Goal: Check status

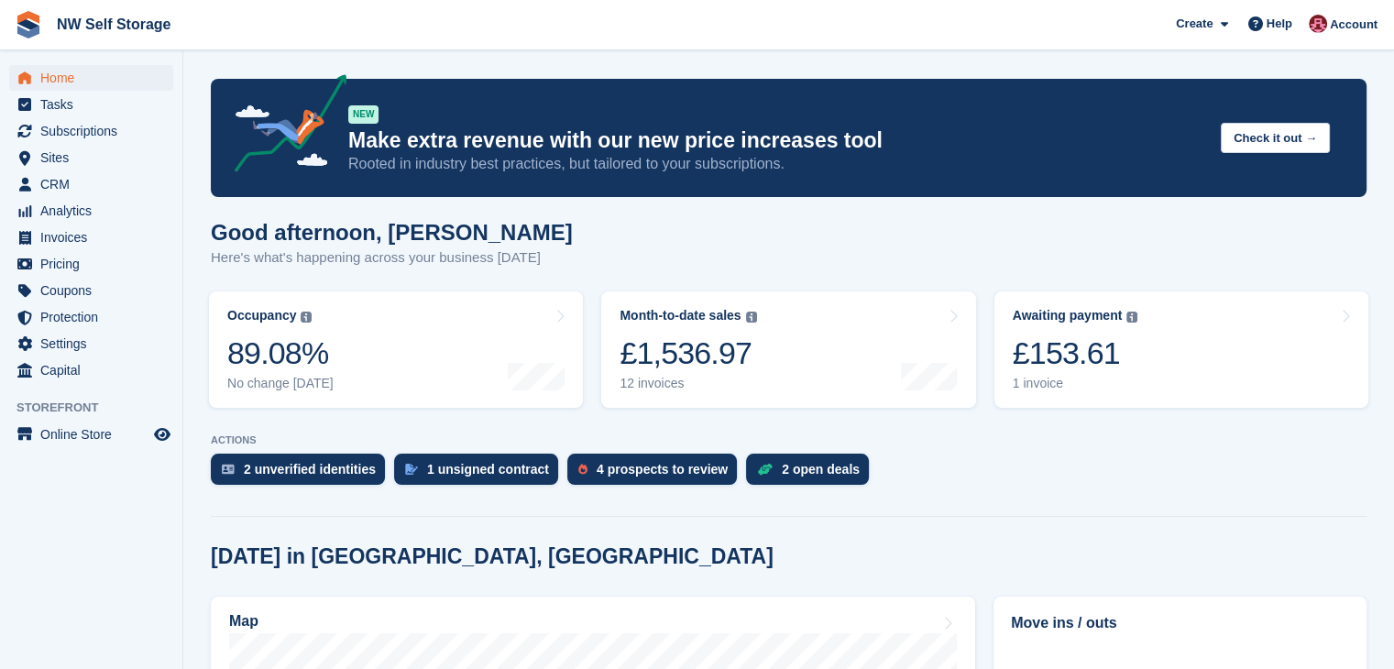
scroll to position [92, 0]
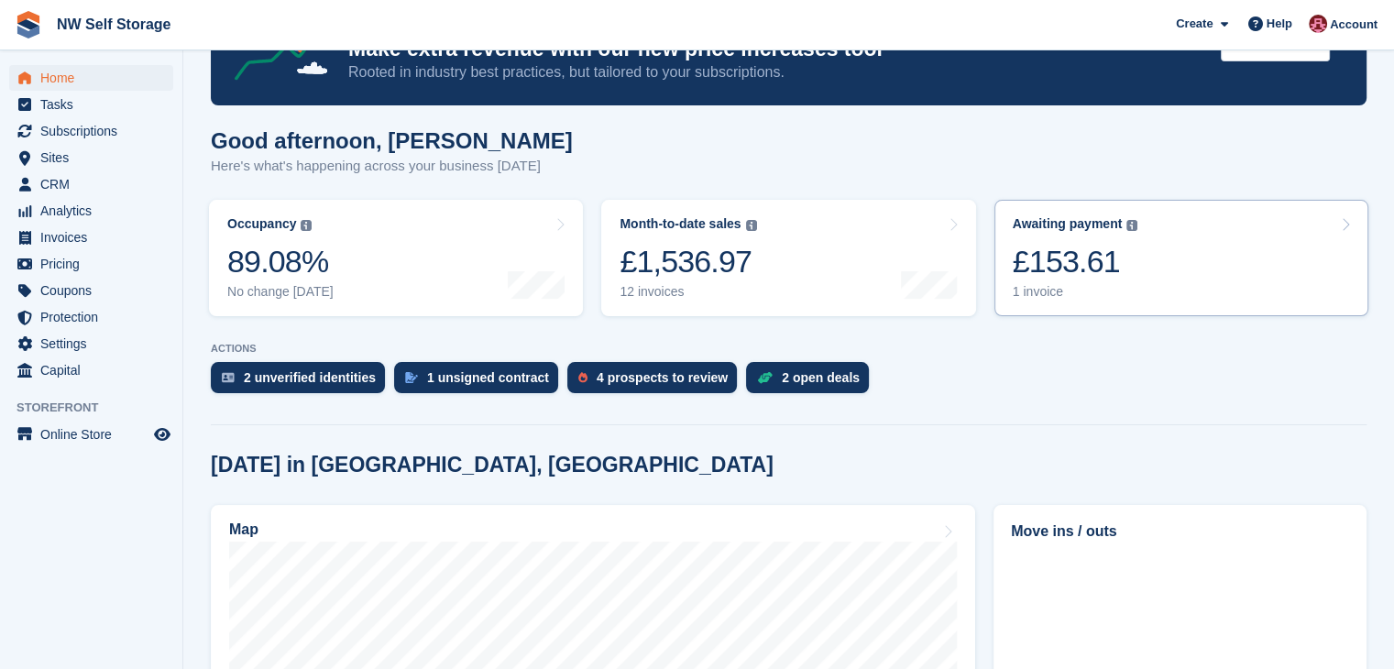
click at [1213, 294] on link "Awaiting payment The total outstanding balance on all open invoices. £153.61 1 …" at bounding box center [1181, 258] width 374 height 116
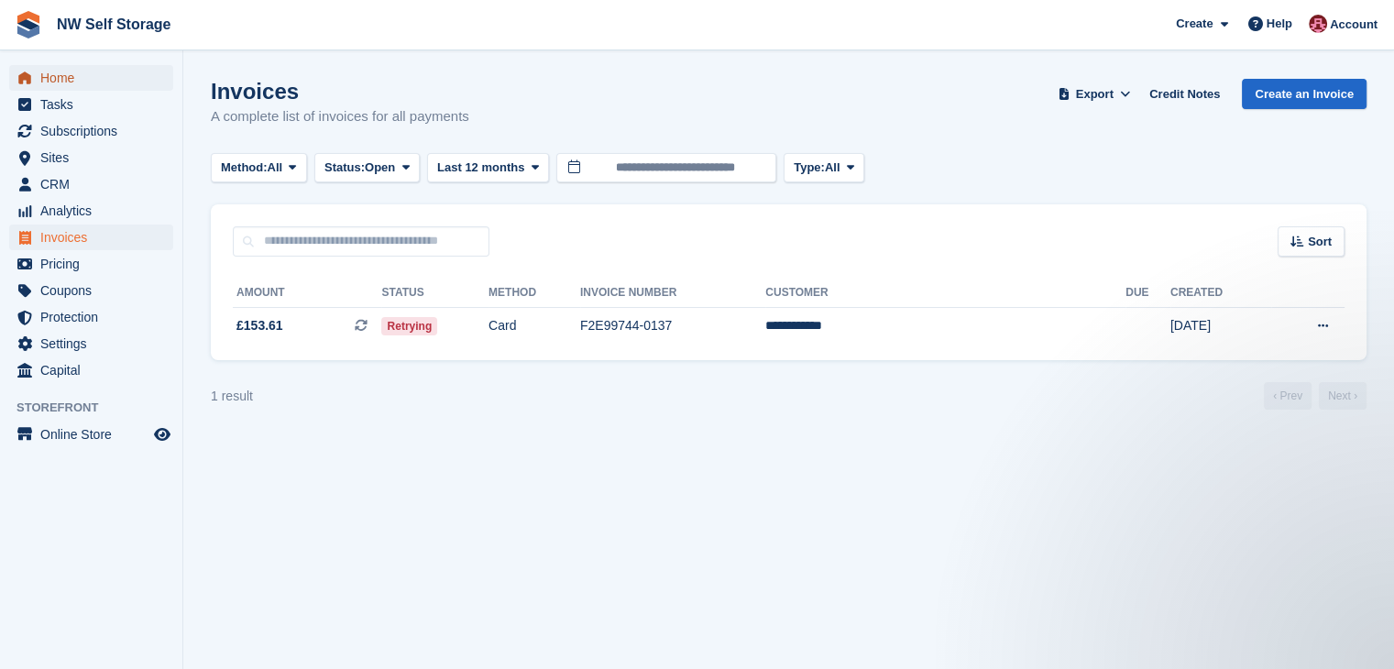
click at [51, 87] on span "Home" at bounding box center [95, 78] width 110 height 26
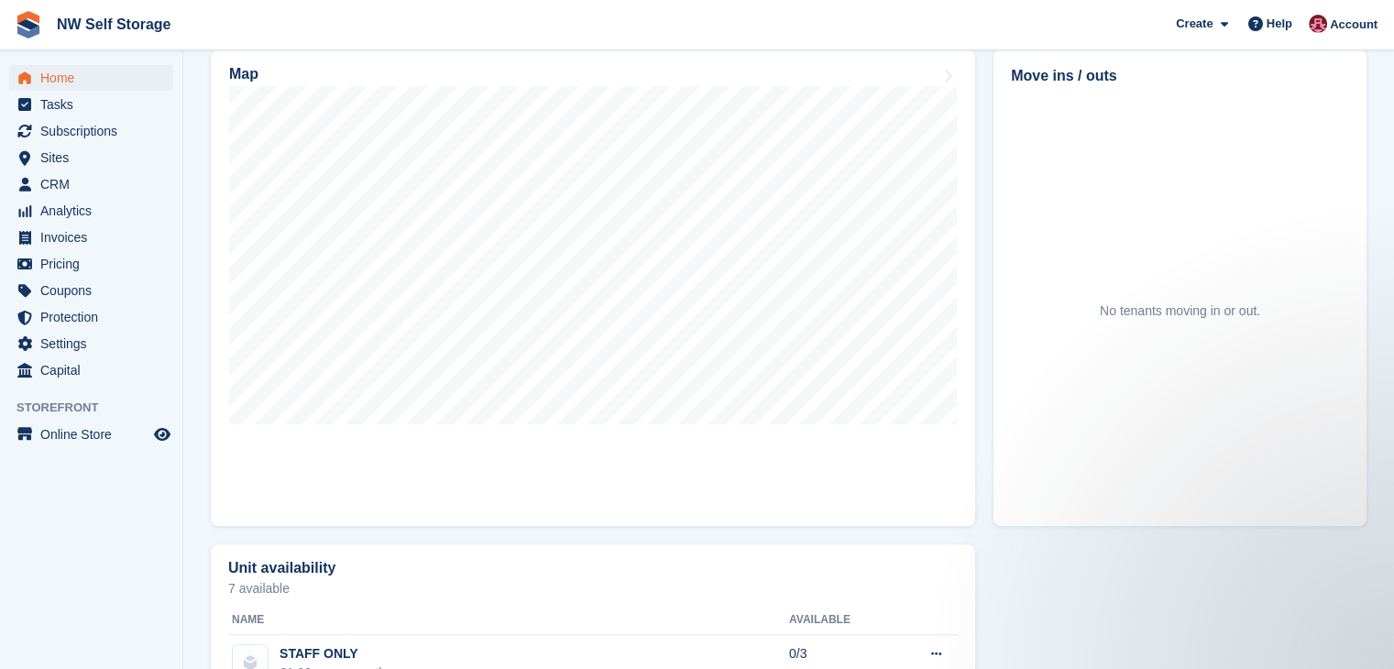
scroll to position [641, 0]
